Goal: Information Seeking & Learning: Learn about a topic

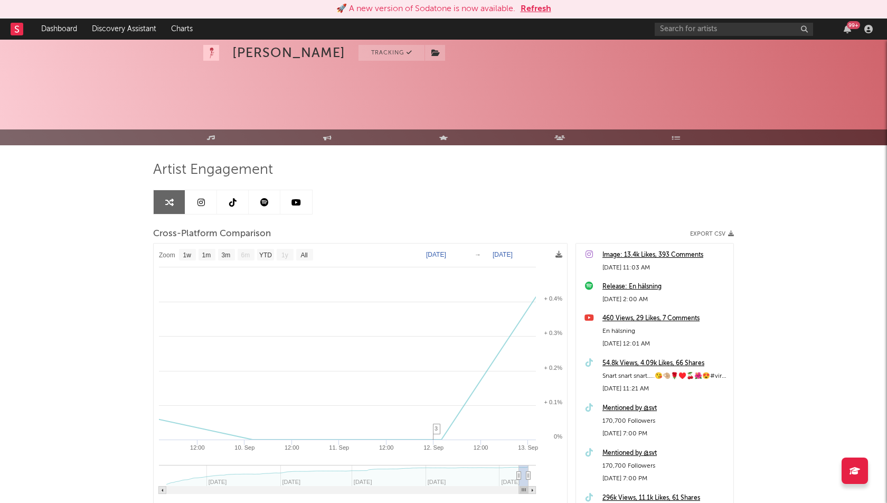
select select "1w"
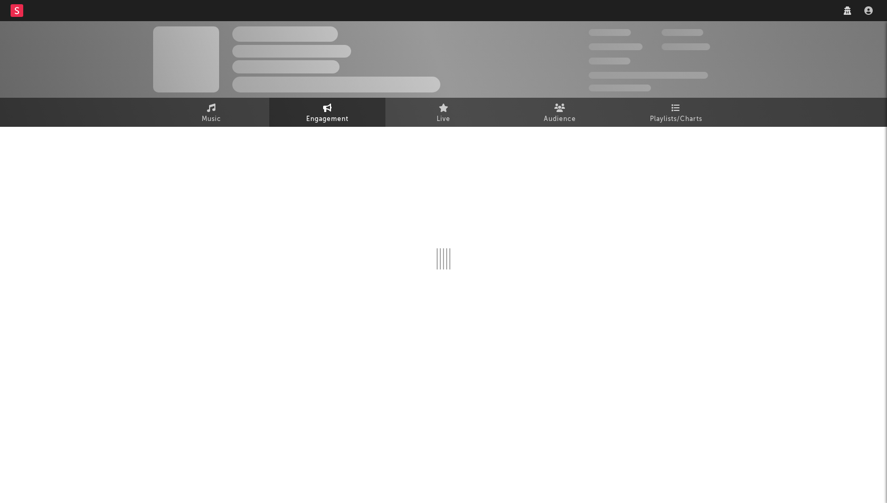
select select "1w"
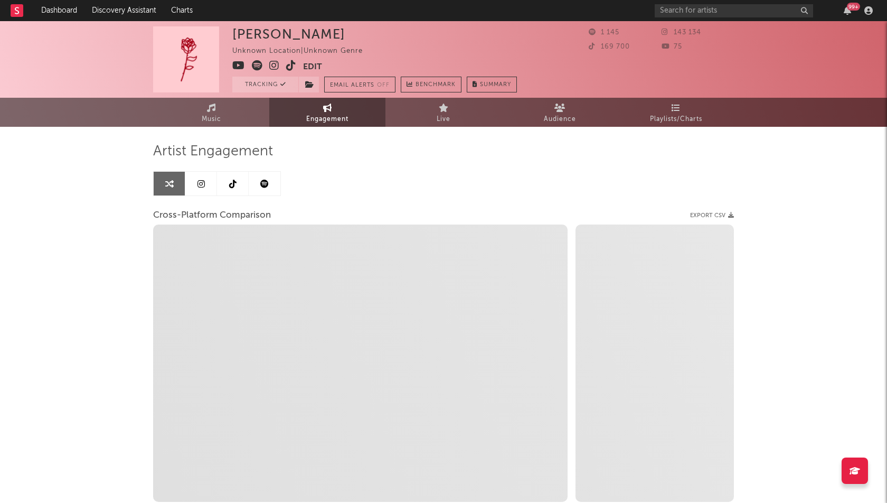
select select "1m"
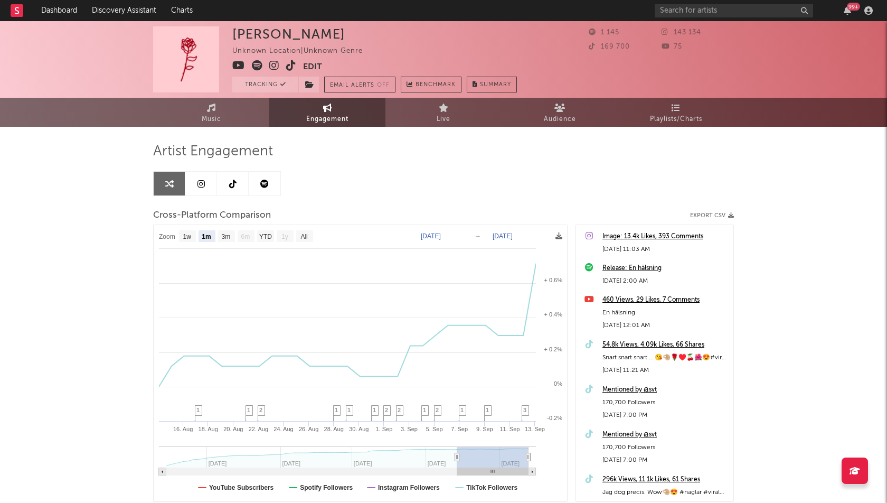
select select "1m"
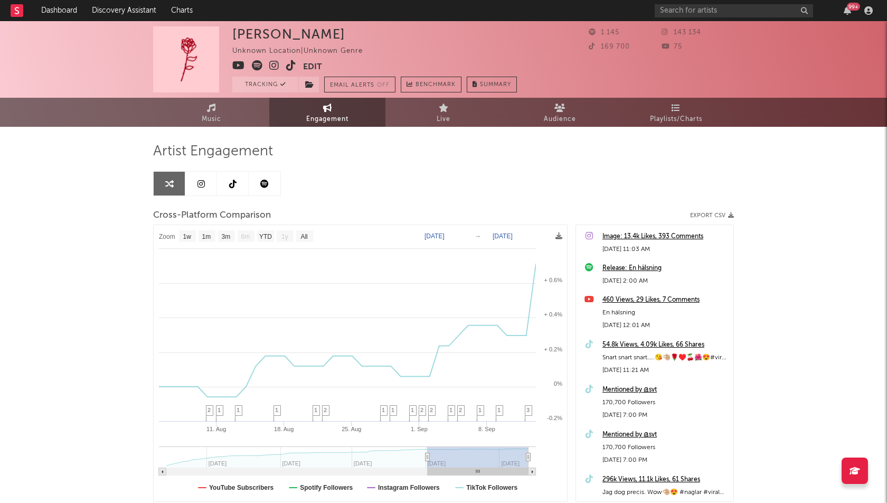
type input "2025-07-12"
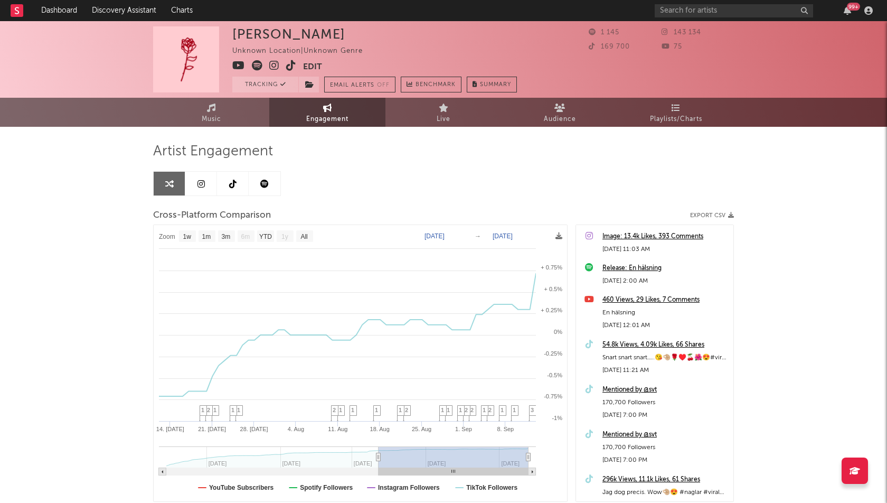
select select "1w"
drag, startPoint x: 455, startPoint y: 454, endPoint x: 270, endPoint y: 454, distance: 185.3
click at [43, 10] on link "Dashboard" at bounding box center [59, 10] width 51 height 21
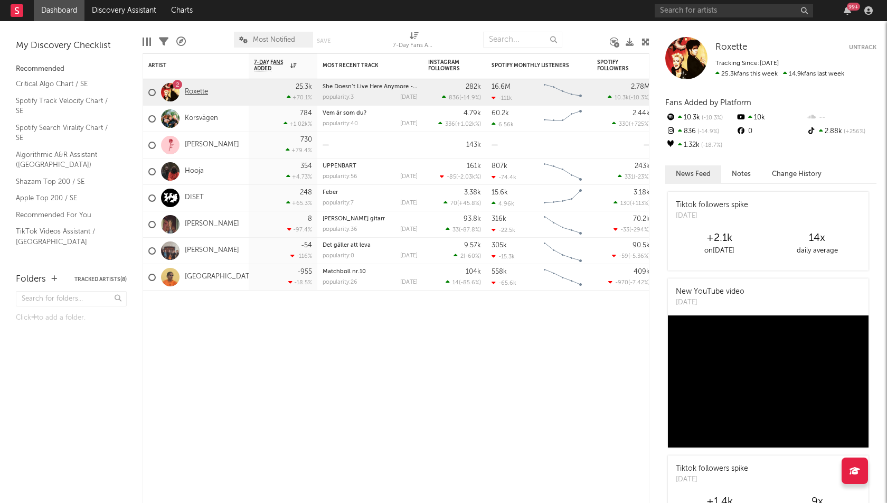
click at [195, 90] on link "Roxette" at bounding box center [196, 92] width 23 height 9
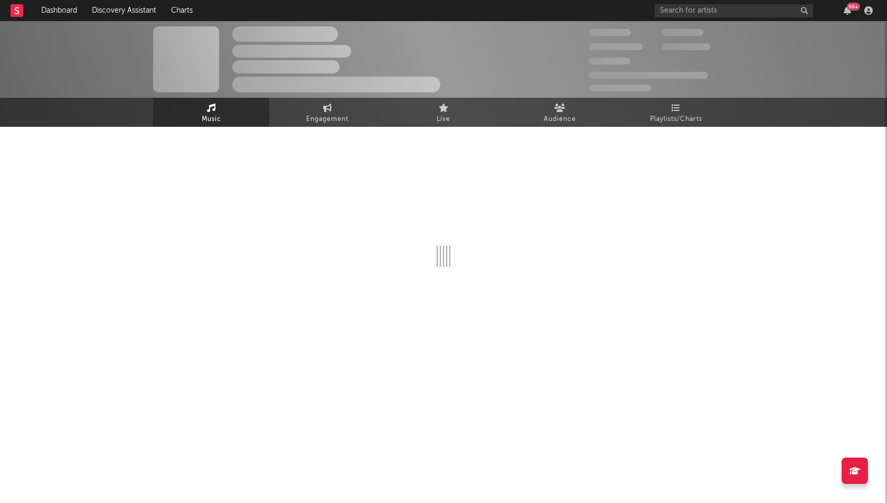
select select "6m"
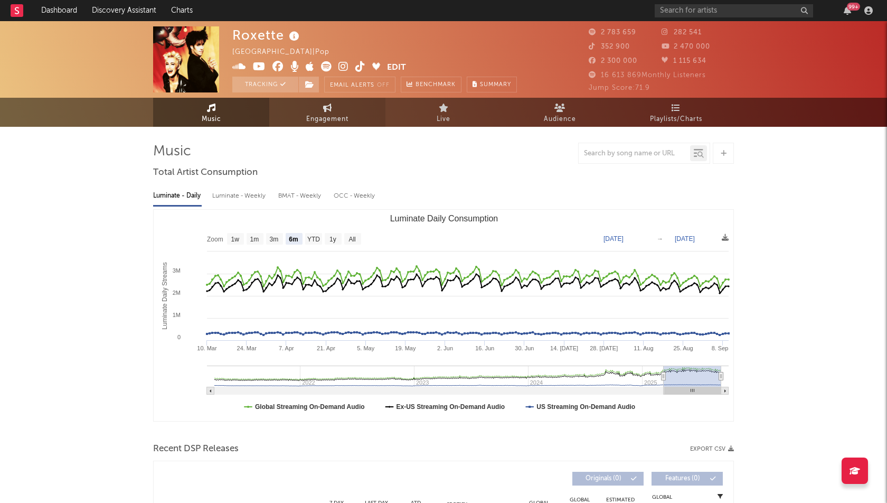
click at [335, 118] on span "Engagement" at bounding box center [327, 119] width 42 height 13
select select "1w"
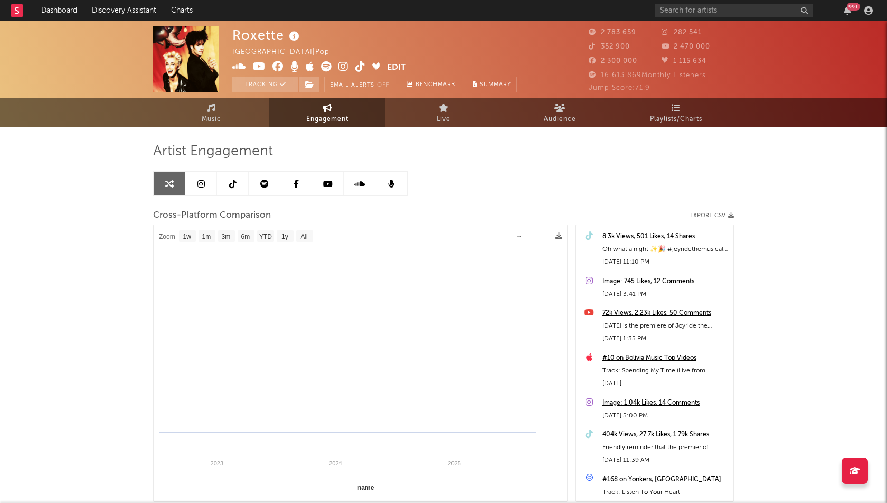
select select "1m"
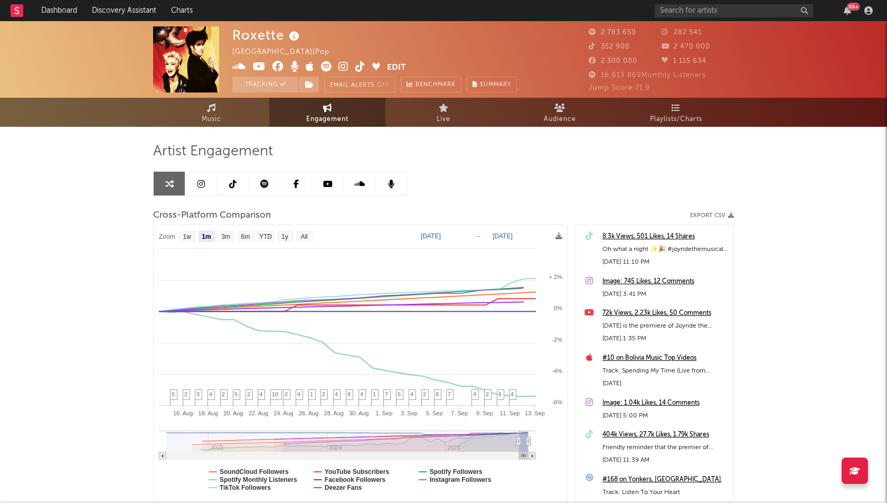
scroll to position [72, 0]
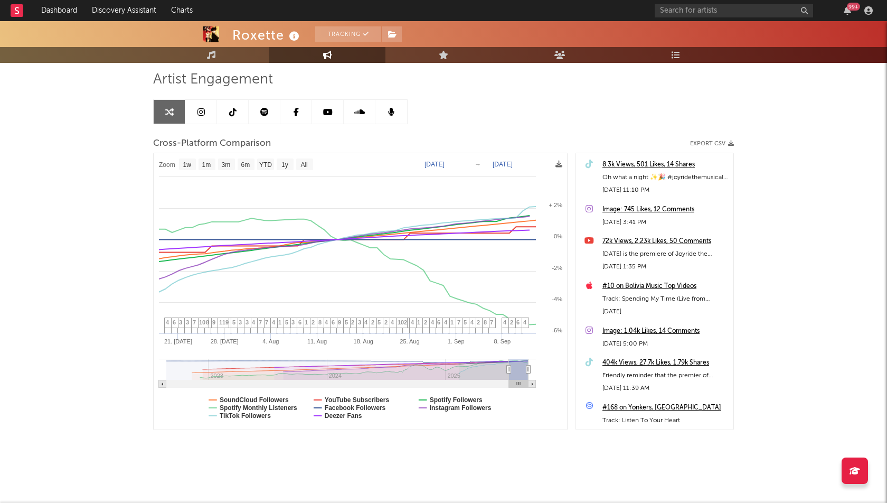
type input "2025-07-03"
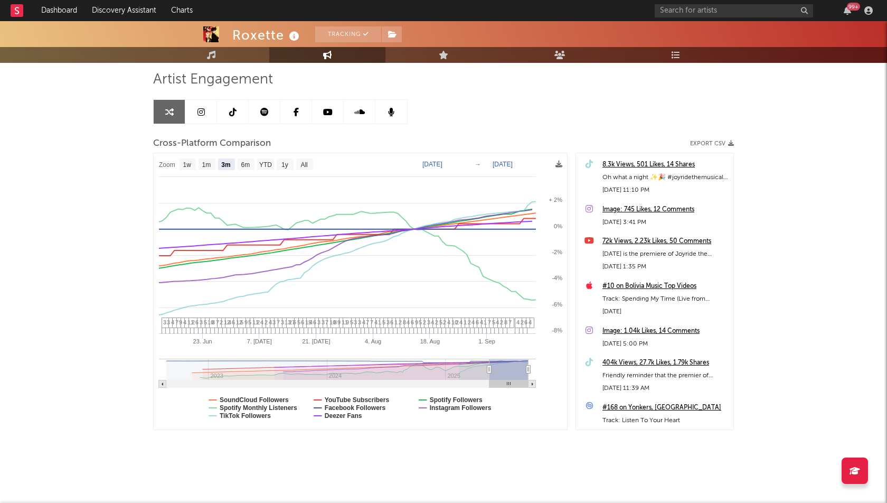
select select "3m"
type input "2025-05-02"
select select "6m"
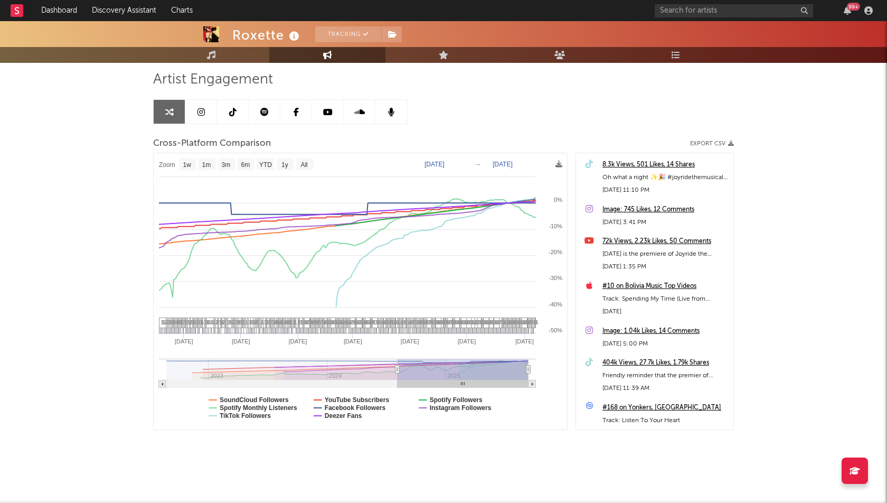
type input "2024-08-06"
select select "1w"
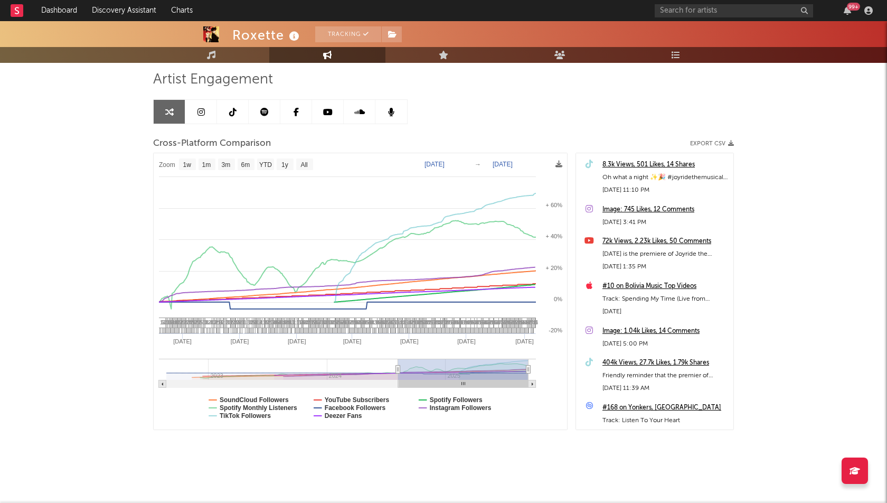
scroll to position [0, 0]
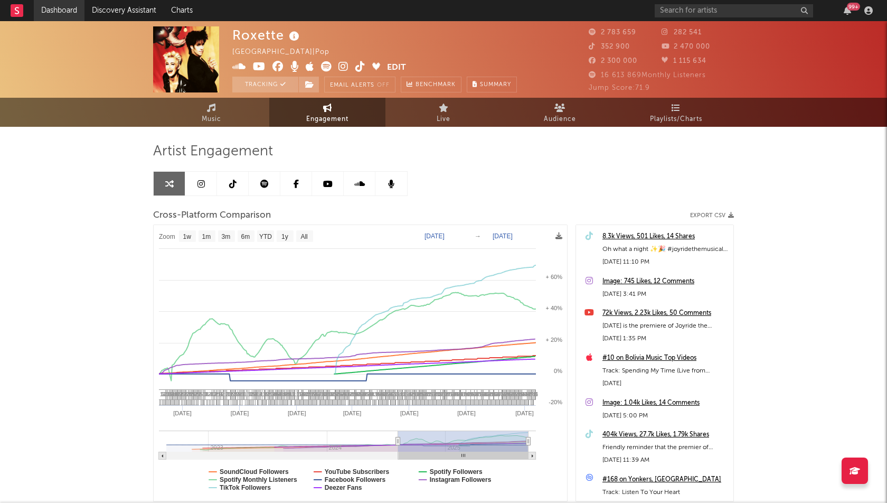
click at [60, 10] on link "Dashboard" at bounding box center [59, 10] width 51 height 21
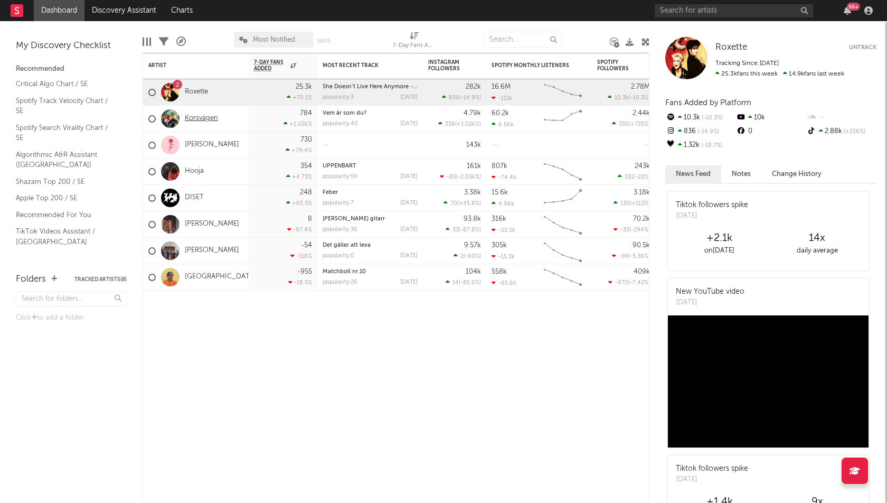
click at [215, 117] on link "Korsvägen" at bounding box center [201, 118] width 33 height 9
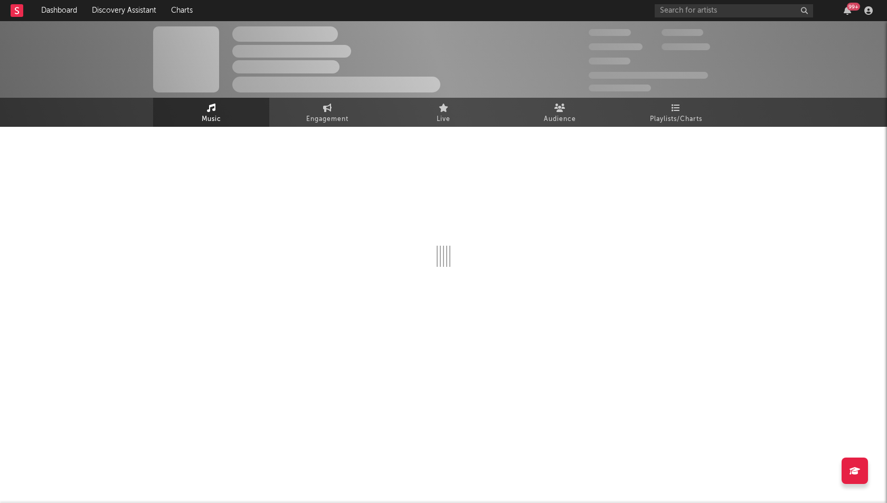
select select "6m"
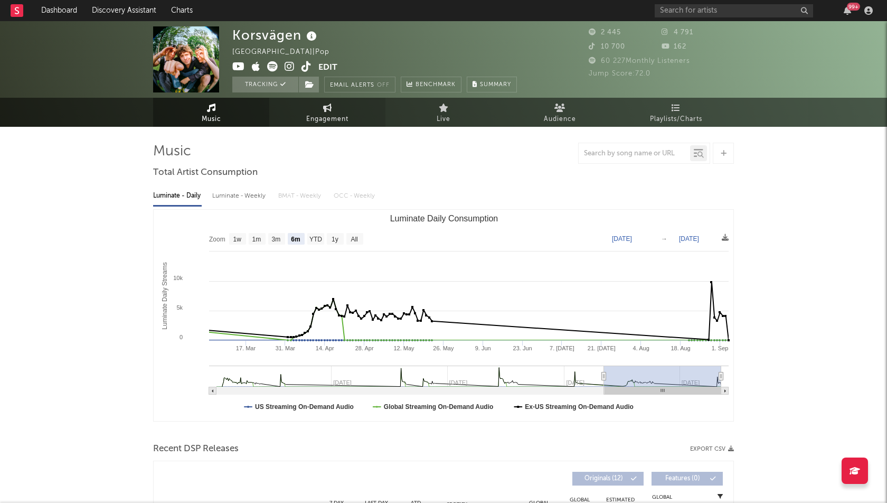
click at [305, 125] on link "Engagement" at bounding box center [327, 112] width 116 height 29
select select "1w"
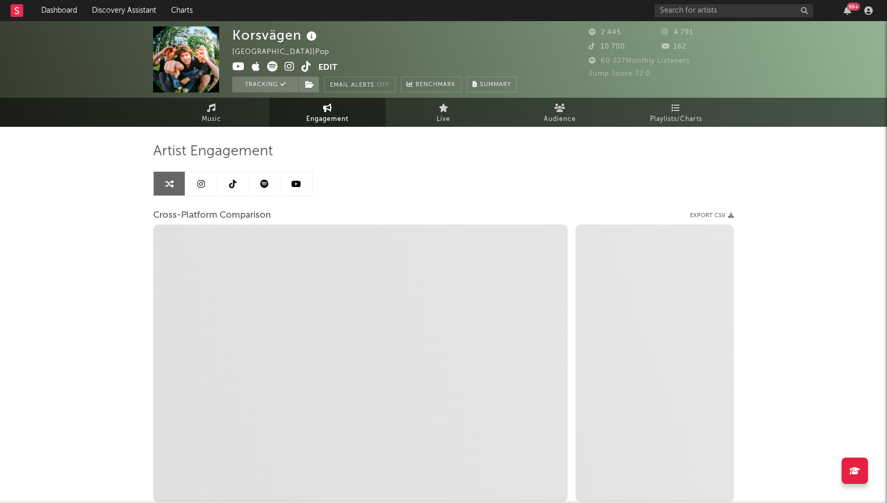
select select "1m"
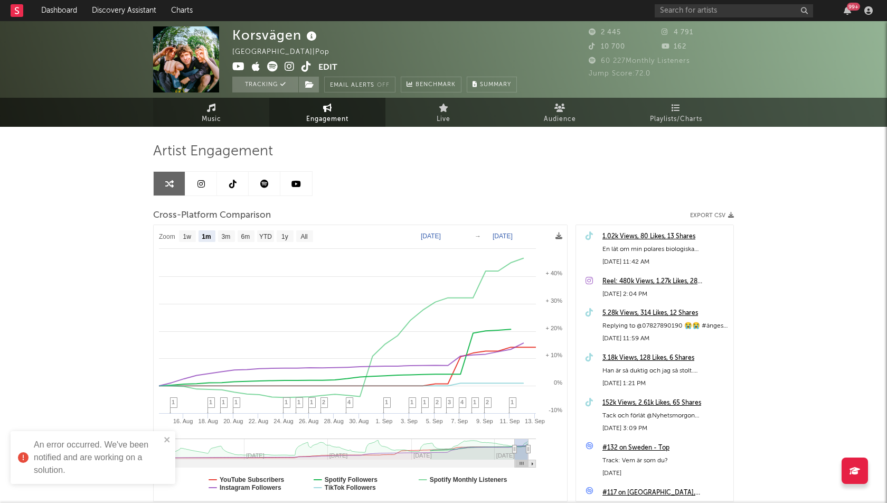
click at [222, 116] on link "Music" at bounding box center [211, 112] width 116 height 29
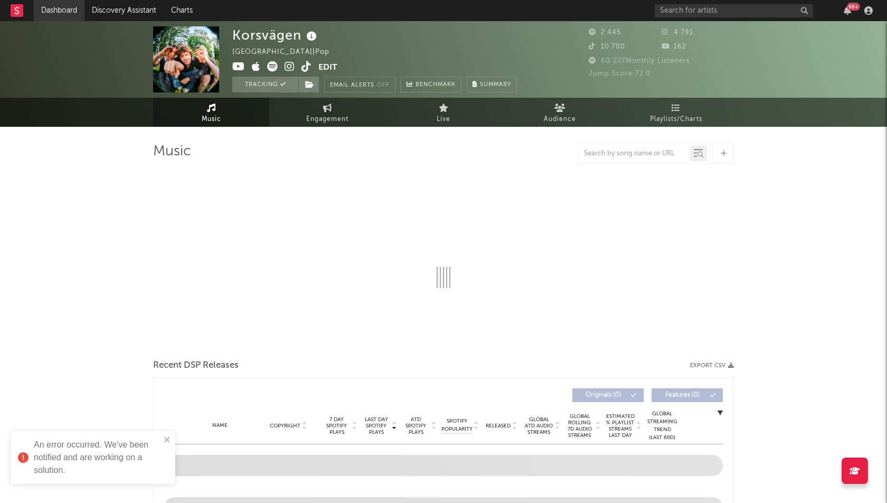
click at [49, 14] on link "Dashboard" at bounding box center [59, 10] width 51 height 21
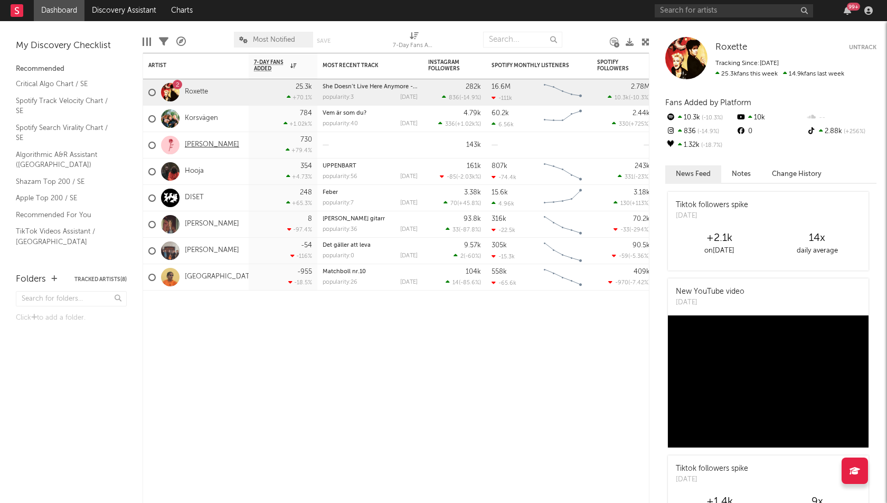
click at [189, 143] on link "[PERSON_NAME]" at bounding box center [212, 144] width 54 height 9
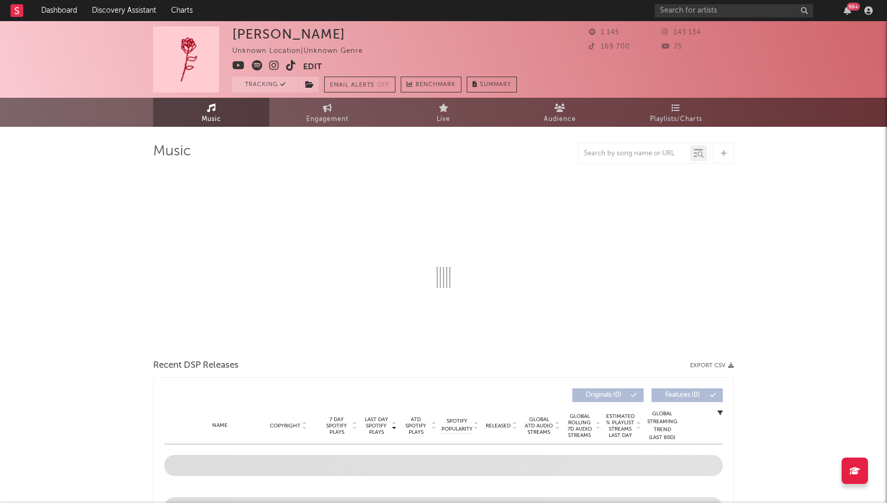
select select "1w"
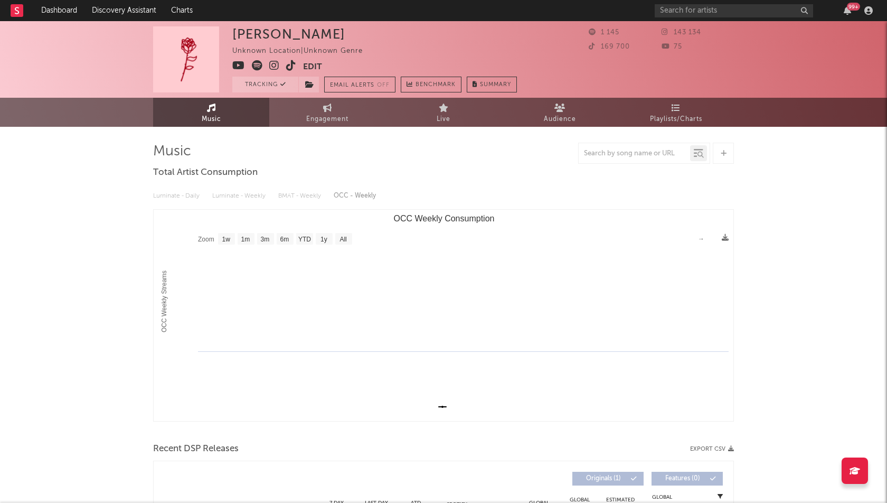
click at [323, 101] on link "Engagement" at bounding box center [327, 112] width 116 height 29
select select "1w"
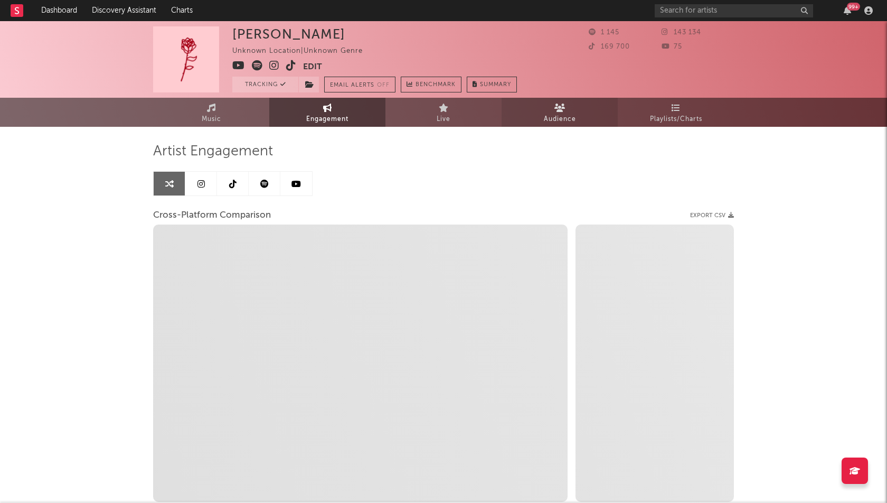
select select "1m"
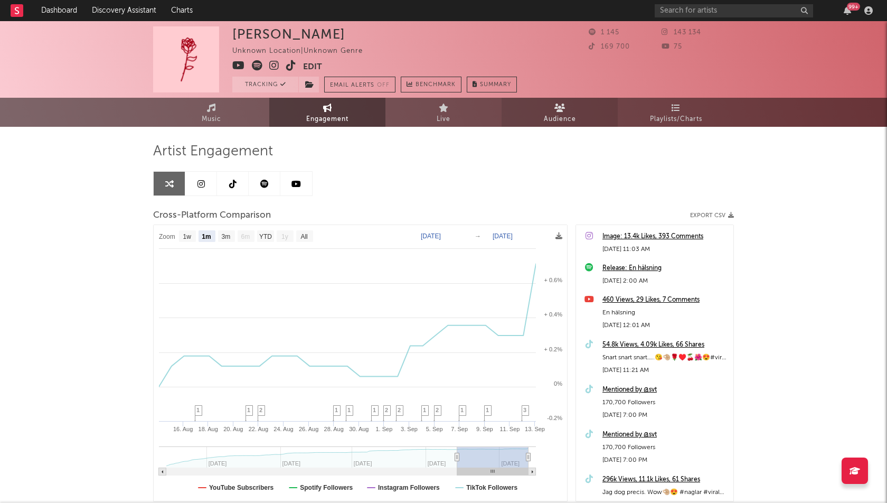
click at [583, 107] on link "Audience" at bounding box center [560, 112] width 116 height 29
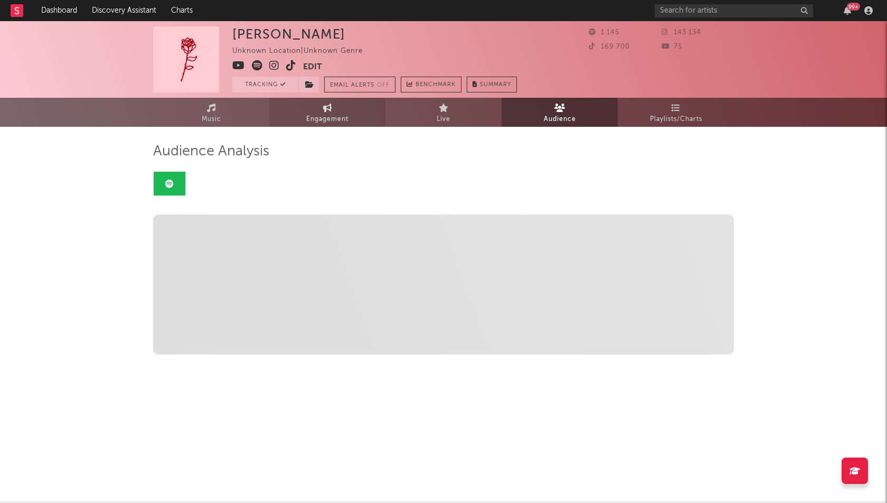
click at [317, 119] on span "Engagement" at bounding box center [327, 119] width 42 height 13
select select "1w"
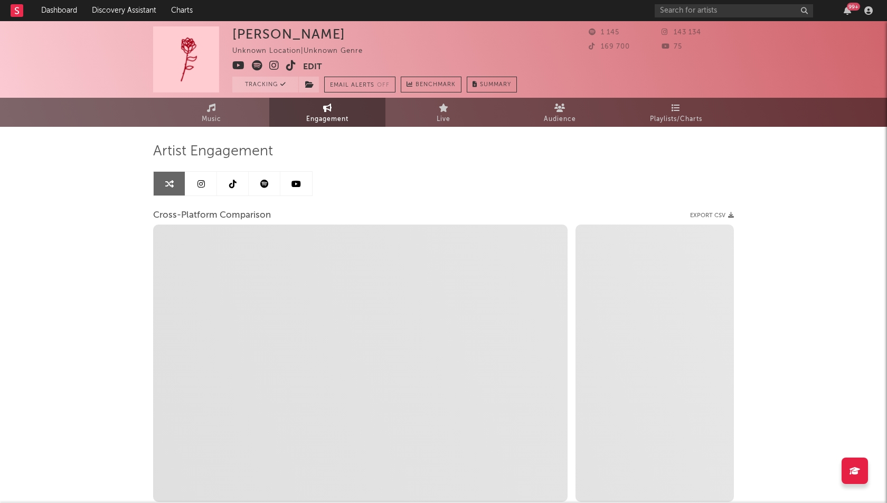
click at [317, 119] on span "Engagement" at bounding box center [327, 119] width 42 height 13
select select "1m"
